Goal: Register for event/course

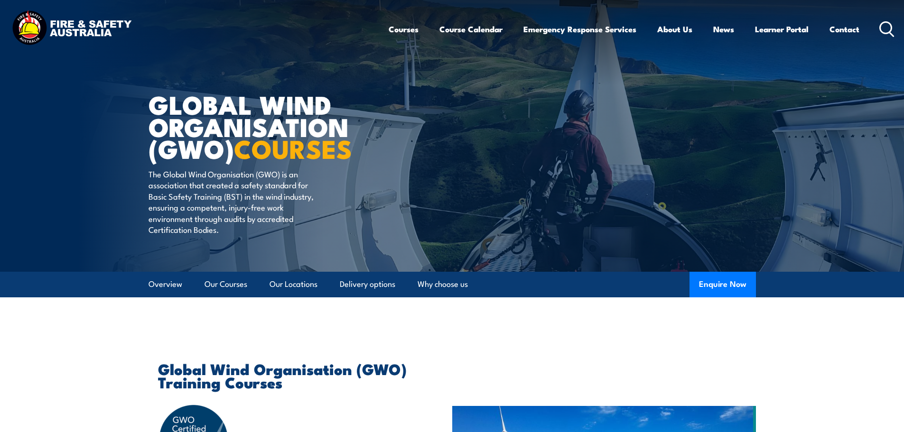
scroll to position [331, 0]
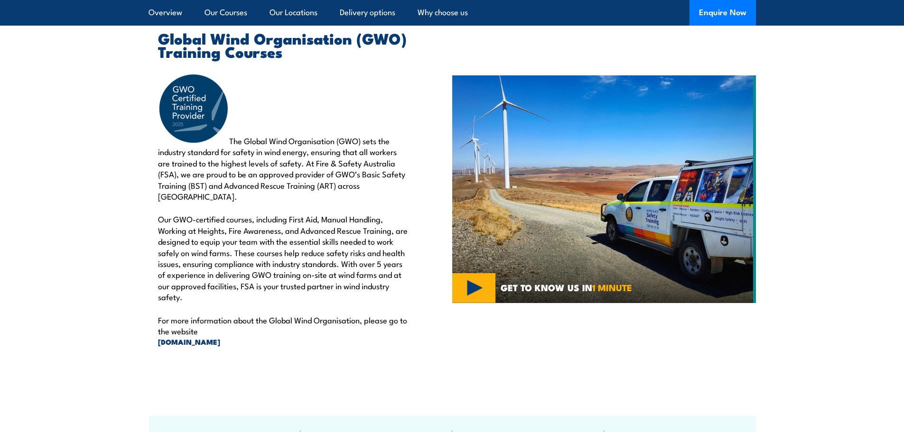
click at [389, 131] on p "The Global Wind Organisation (GWO) sets the industry standard for safety in win…" at bounding box center [283, 137] width 251 height 129
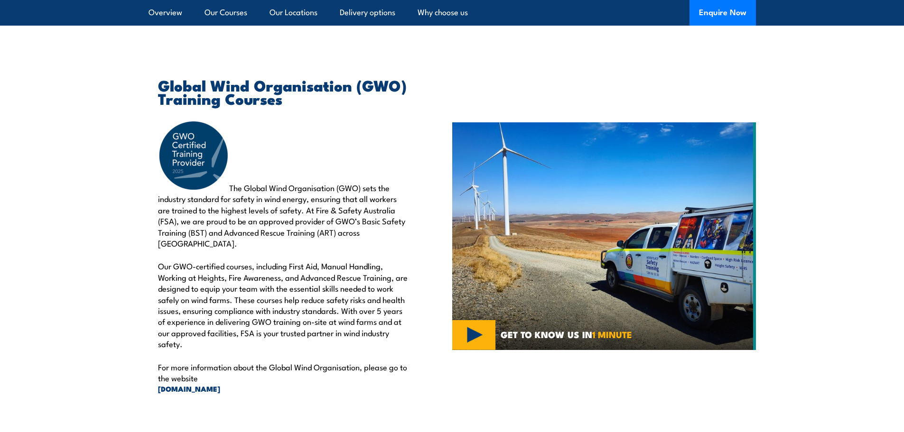
scroll to position [283, 0]
click at [277, 138] on p "The Global Wind Organisation (GWO) sets the industry standard for safety in win…" at bounding box center [283, 185] width 251 height 129
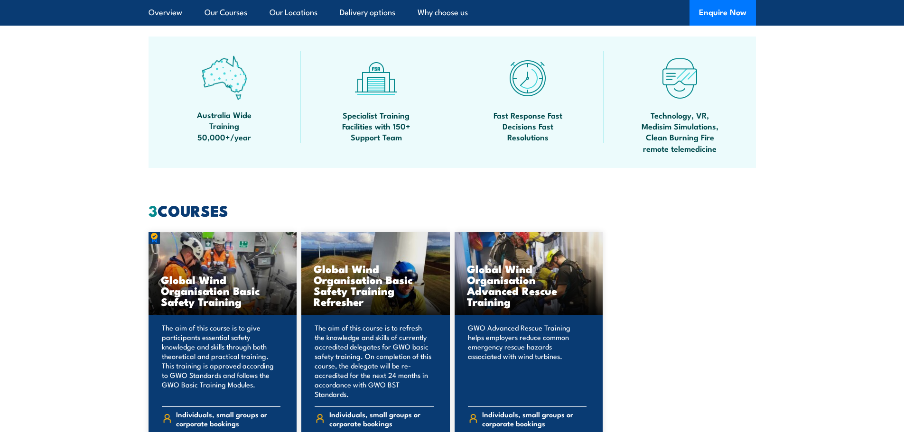
scroll to position [758, 0]
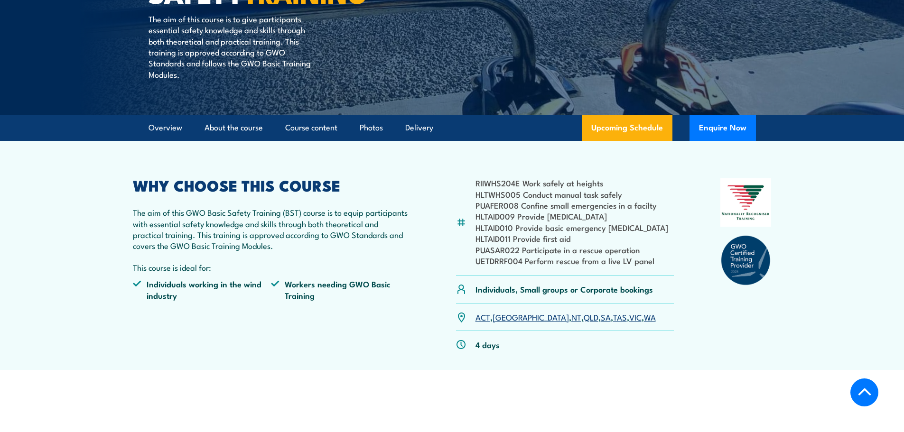
scroll to position [190, 0]
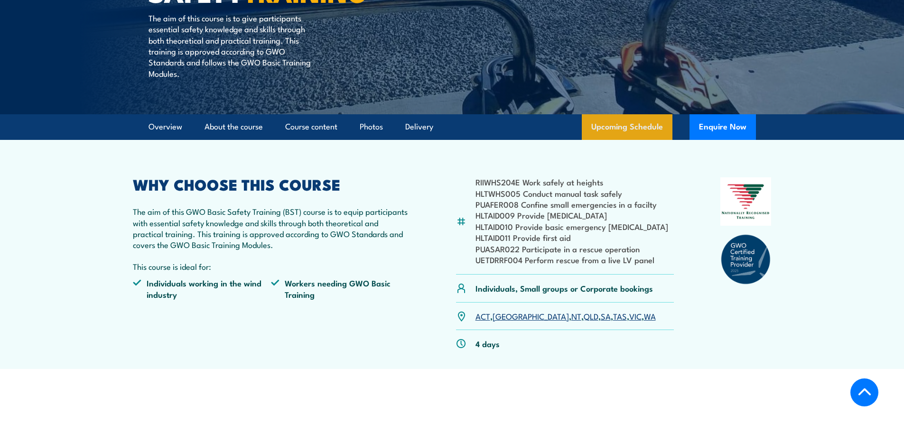
click at [661, 127] on link "Upcoming Schedule" at bounding box center [627, 127] width 91 height 26
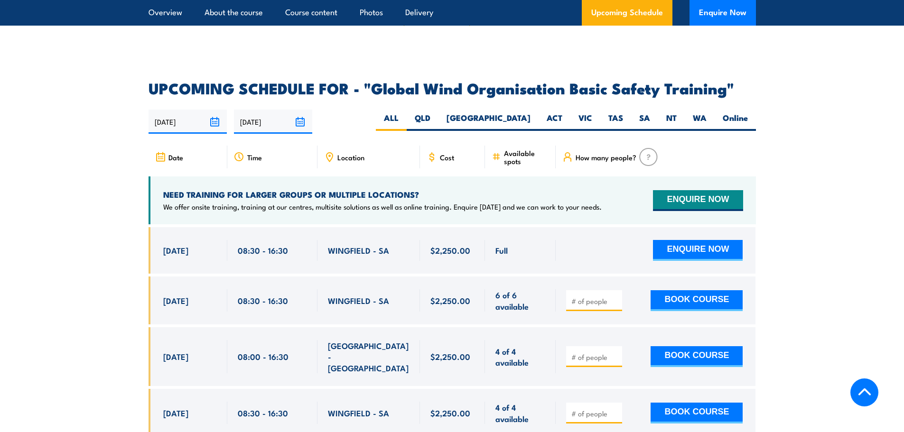
scroll to position [1447, 0]
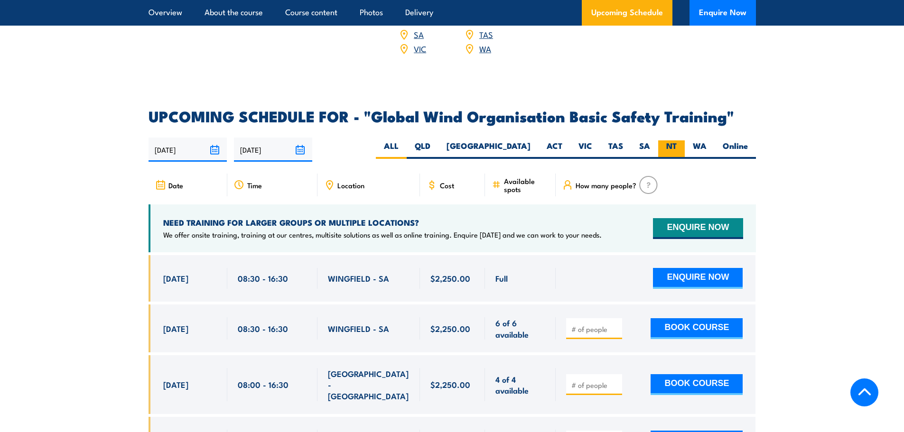
click at [672, 140] on label "NT" at bounding box center [671, 149] width 27 height 19
click at [677, 140] on input "NT" at bounding box center [680, 143] width 6 height 6
radio input "true"
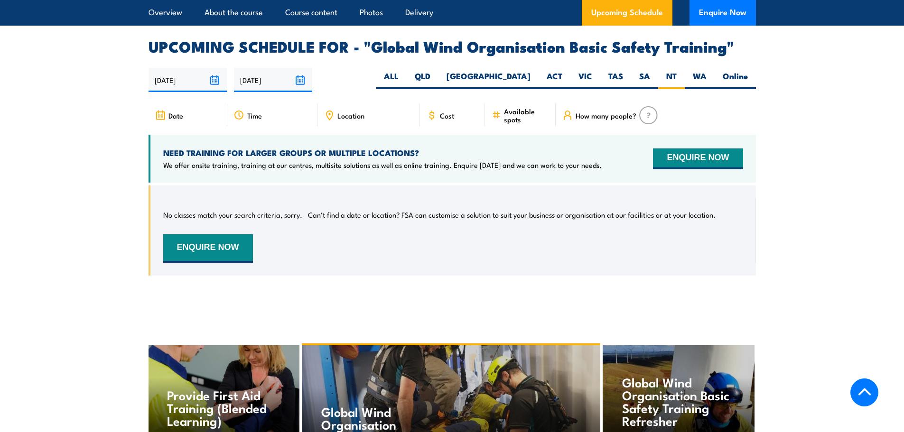
scroll to position [1494, 0]
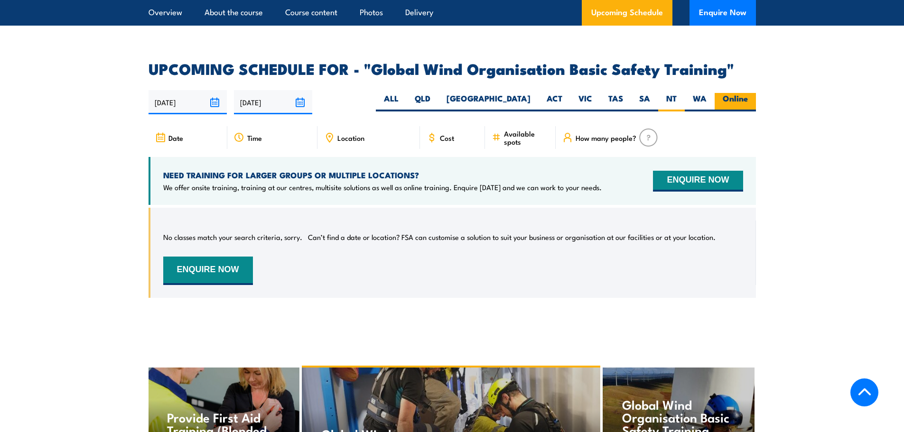
click at [730, 93] on label "Online" at bounding box center [735, 102] width 41 height 19
click at [748, 93] on input "Online" at bounding box center [751, 96] width 6 height 6
radio input "true"
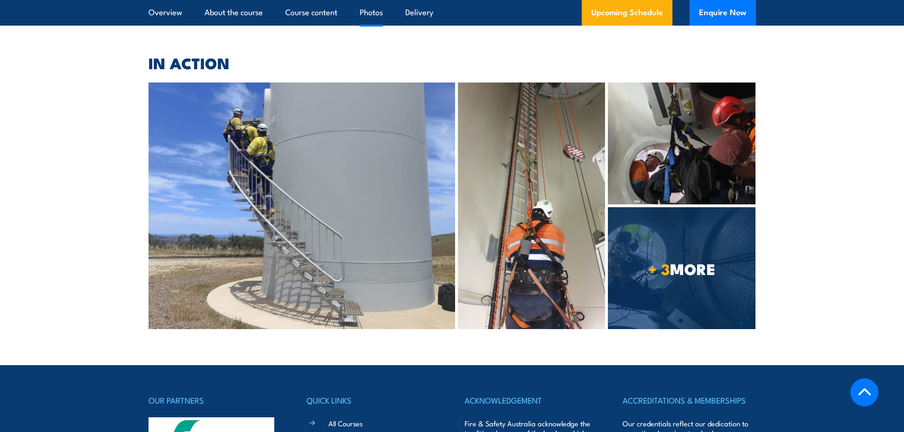
scroll to position [2379, 0]
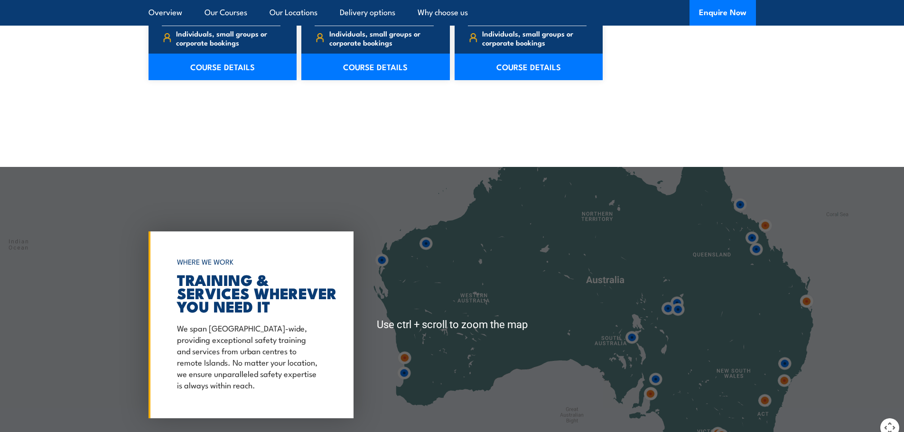
scroll to position [1186, 0]
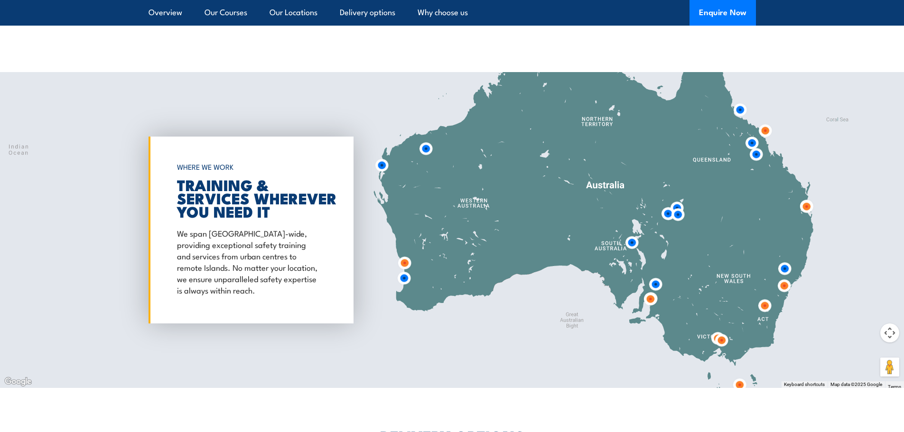
click at [783, 51] on div "Global Wind Organisation (GWO) COURSES The Global Wind Organisation (GWO) is an…" at bounding box center [452, 22] width 904 height 2416
